Goal: Information Seeking & Learning: Learn about a topic

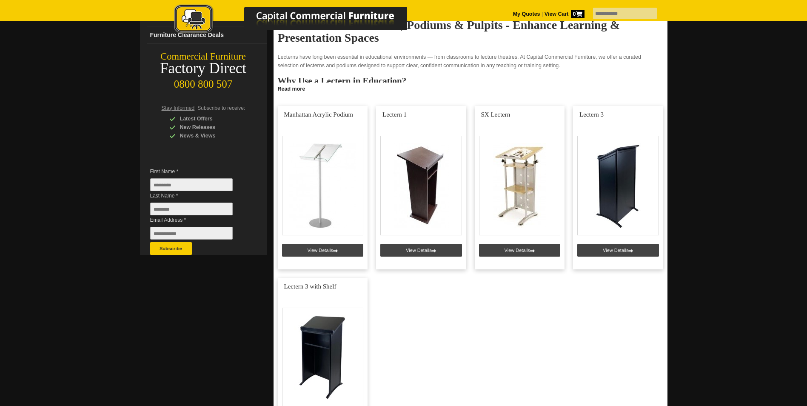
scroll to position [128, 0]
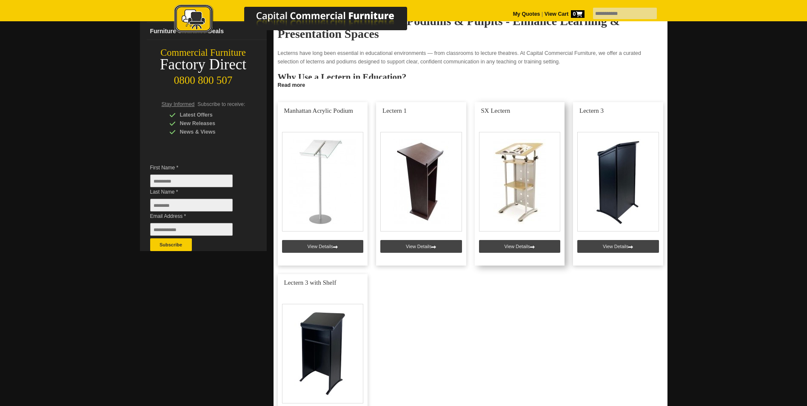
click at [525, 173] on link at bounding box center [519, 183] width 90 height 163
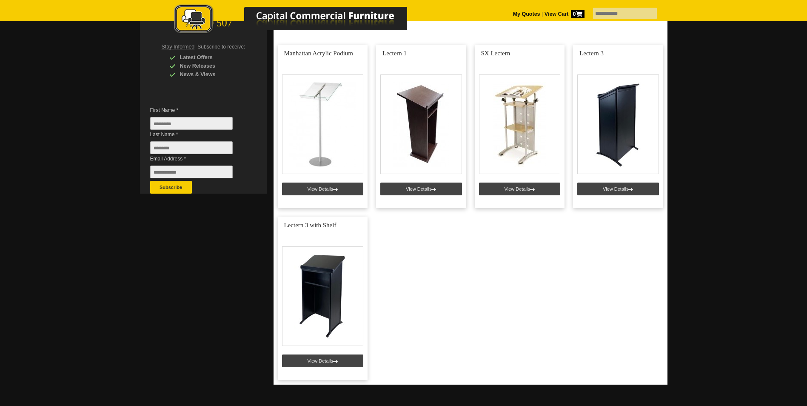
scroll to position [170, 0]
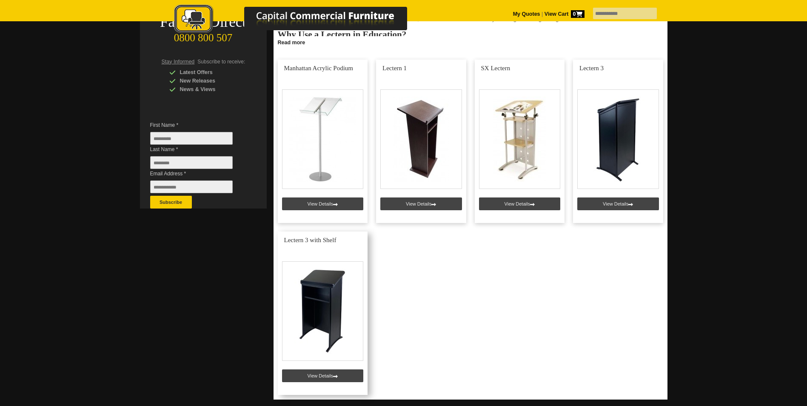
click at [312, 312] on link at bounding box center [323, 312] width 90 height 163
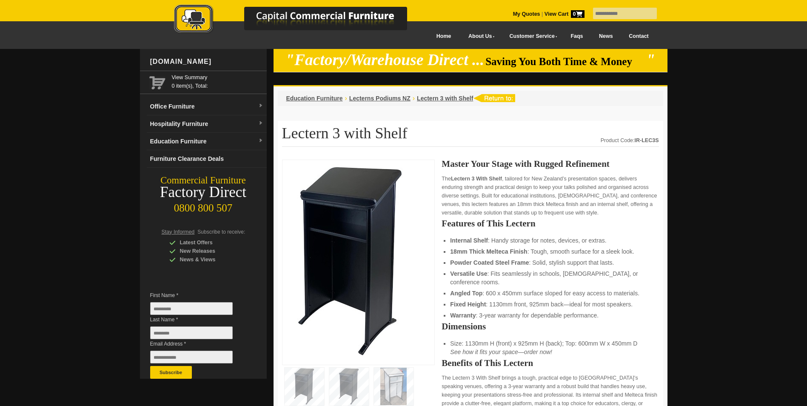
click at [355, 243] on img at bounding box center [351, 260] width 128 height 193
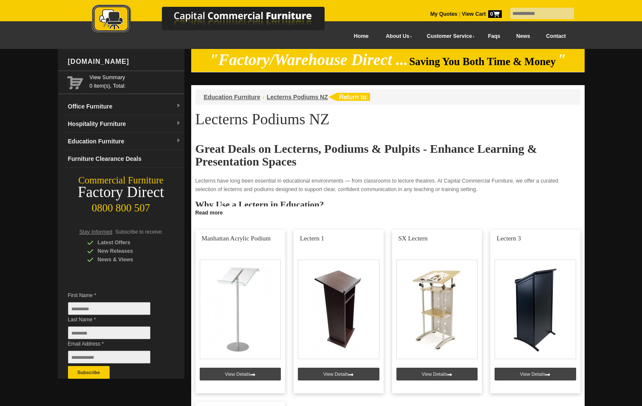
scroll to position [170, 0]
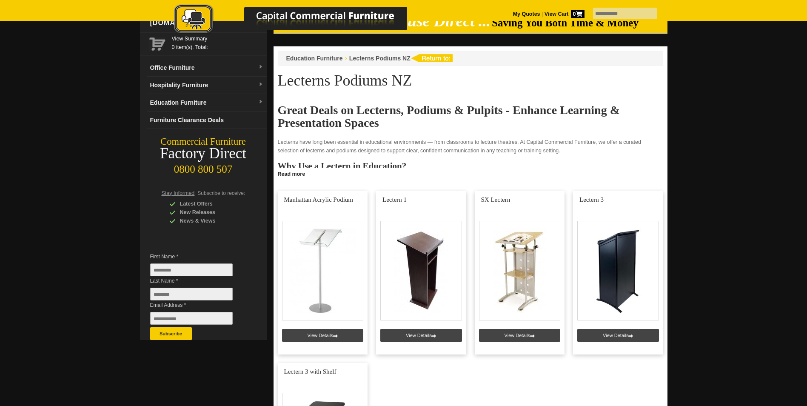
scroll to position [128, 0]
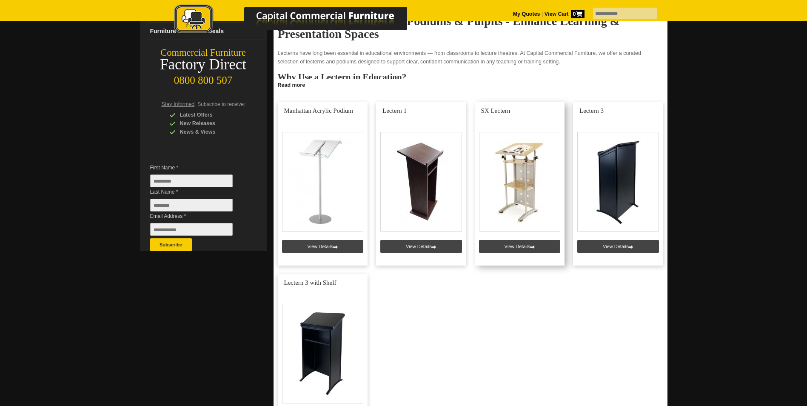
click at [517, 173] on link at bounding box center [519, 183] width 90 height 163
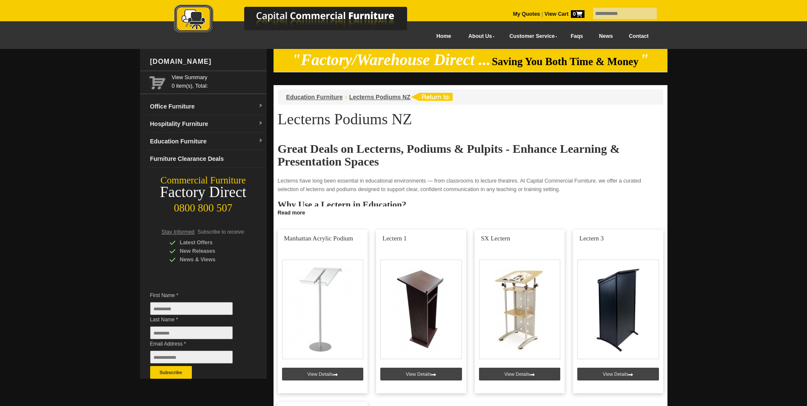
scroll to position [128, 0]
click at [764, 282] on div at bounding box center [403, 332] width 807 height 567
